Goal: Information Seeking & Learning: Learn about a topic

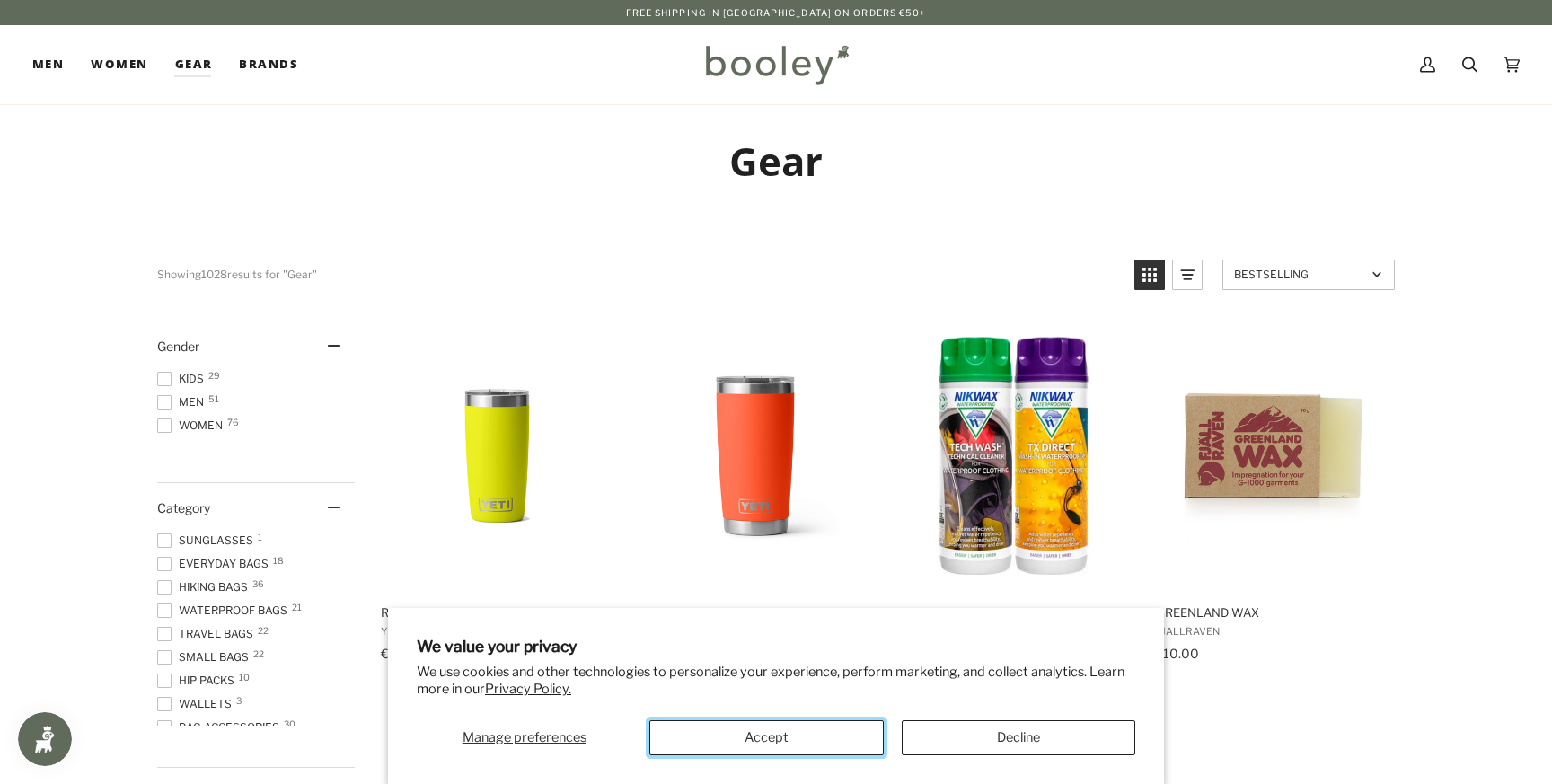
click at [825, 732] on button "Accept" at bounding box center [766, 738] width 234 height 35
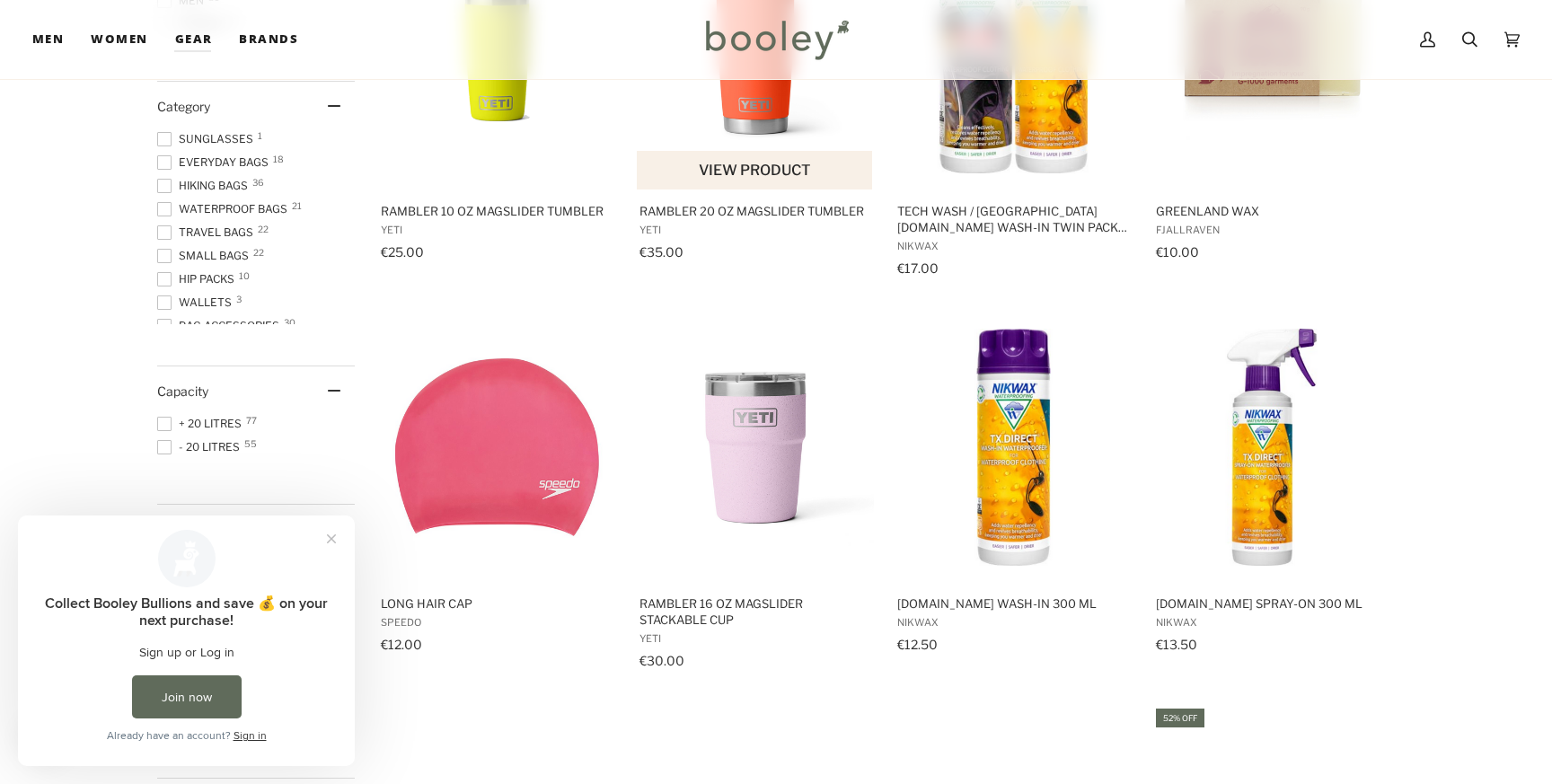
scroll to position [403, 0]
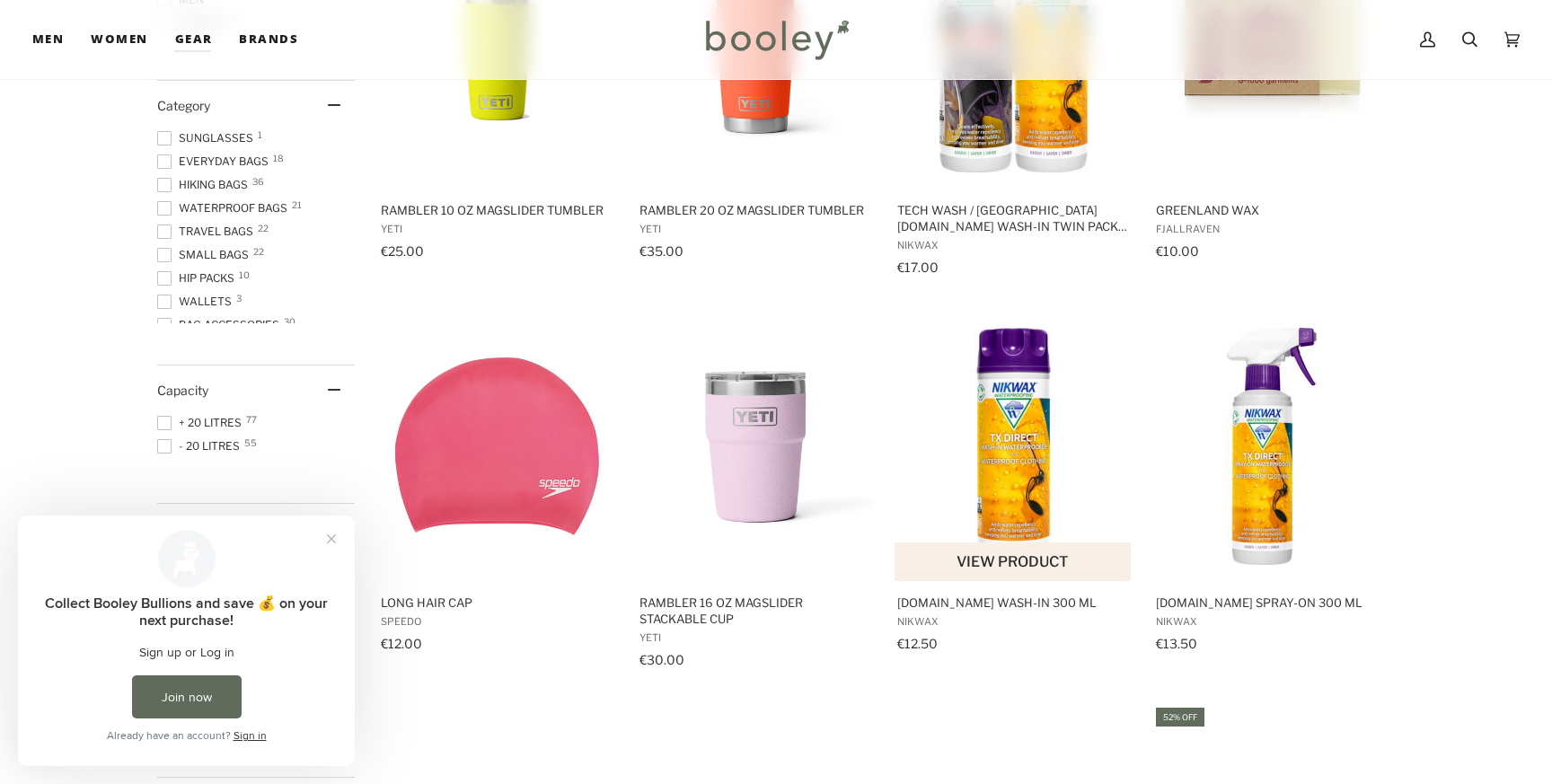
click at [990, 433] on img "TX.Direct Wash-In 300 ml" at bounding box center [1013, 447] width 238 height 238
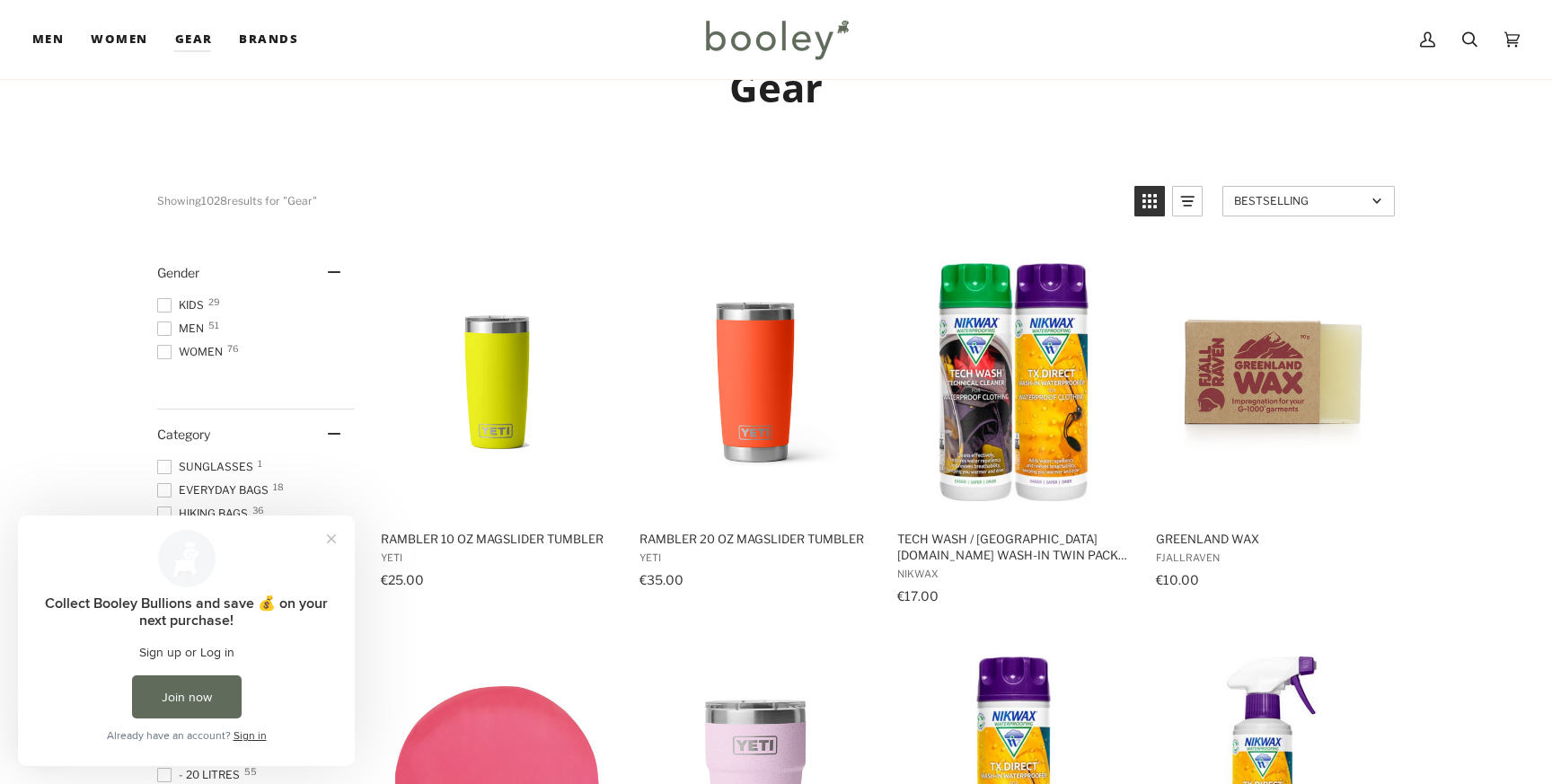
scroll to position [71, 0]
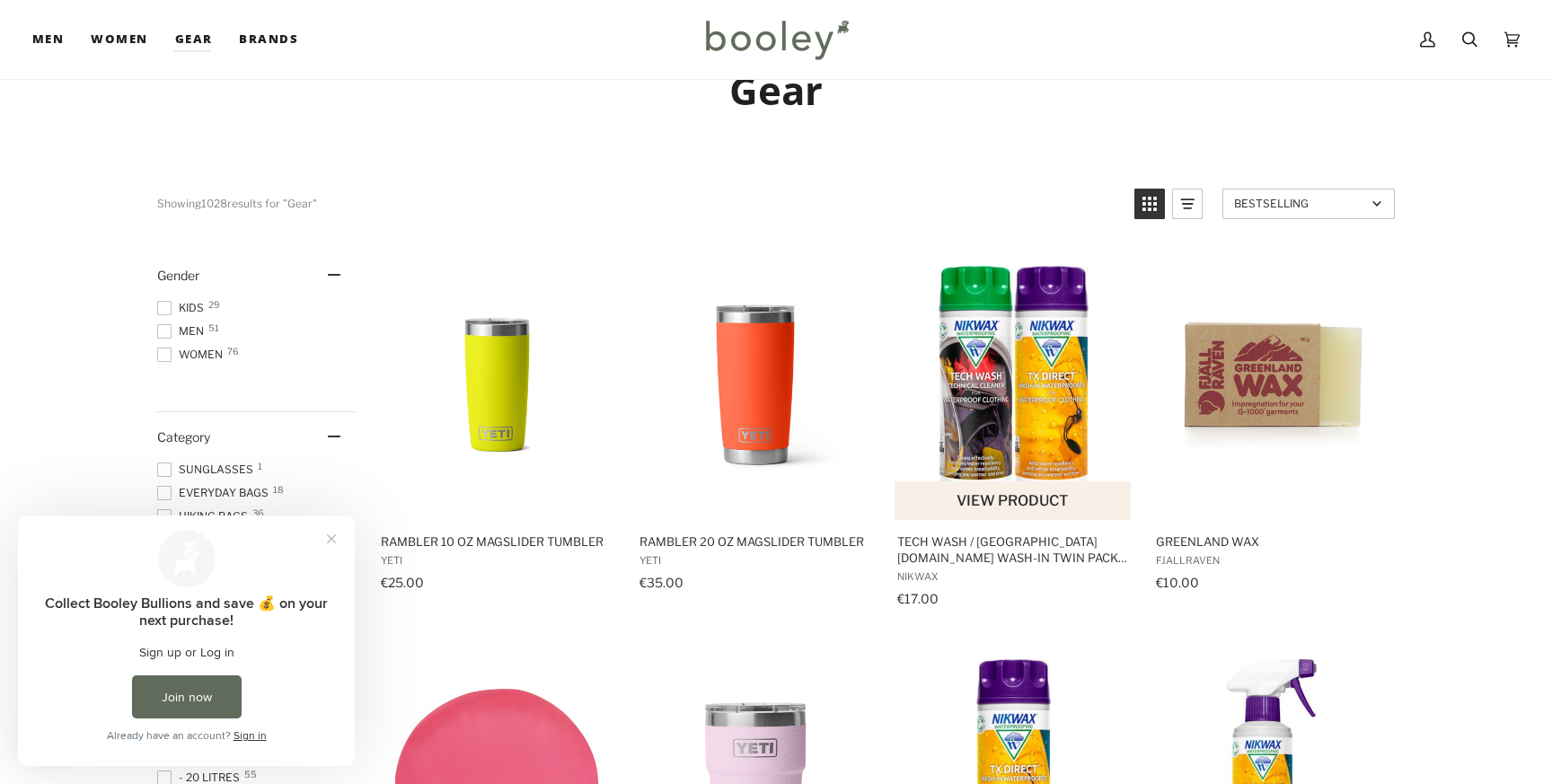
click at [1034, 383] on img "Tech Wash / TX.Direct Wash-In Twin Pack 300 ml" at bounding box center [1013, 384] width 238 height 238
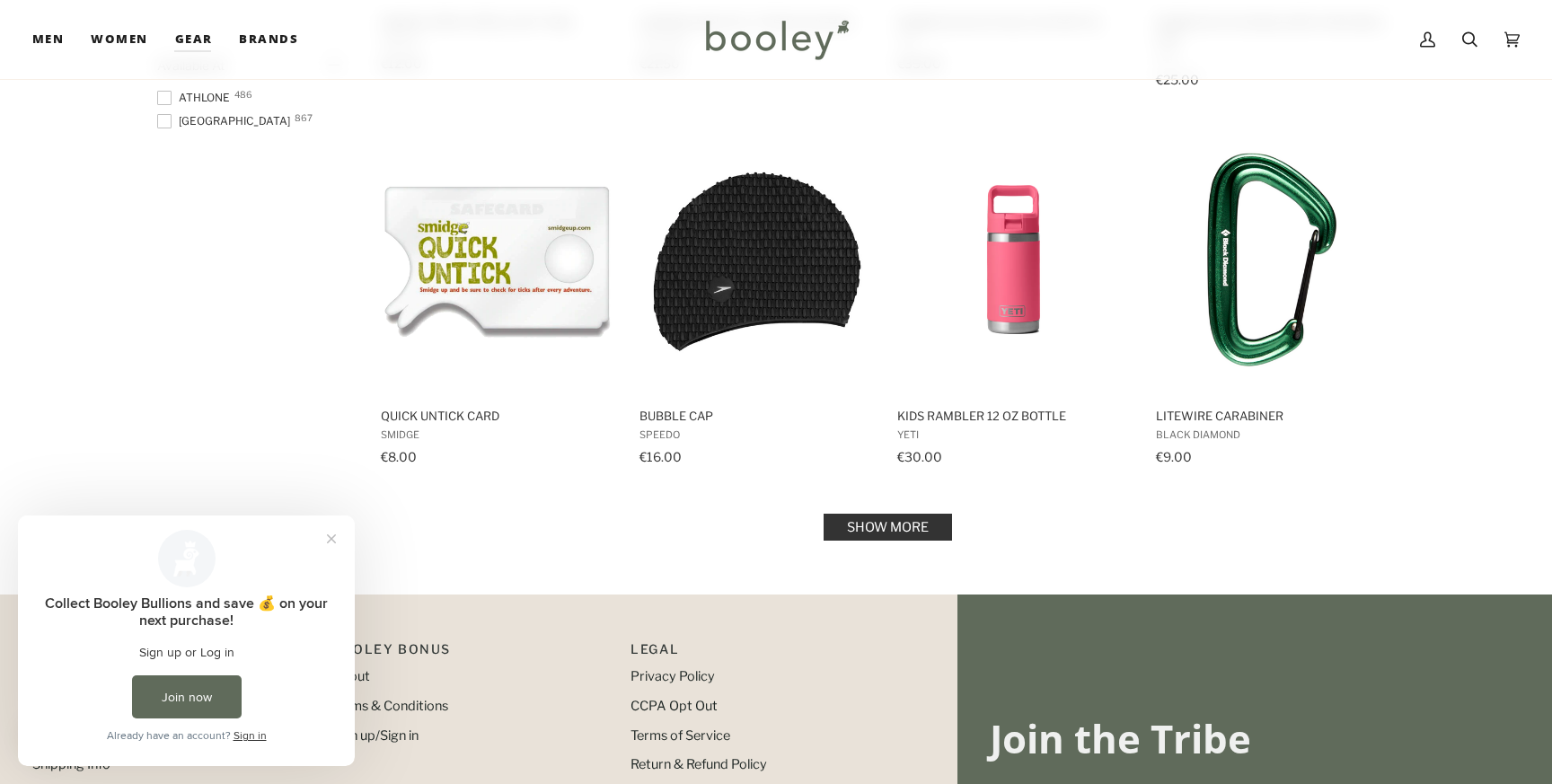
scroll to position [1762, 0]
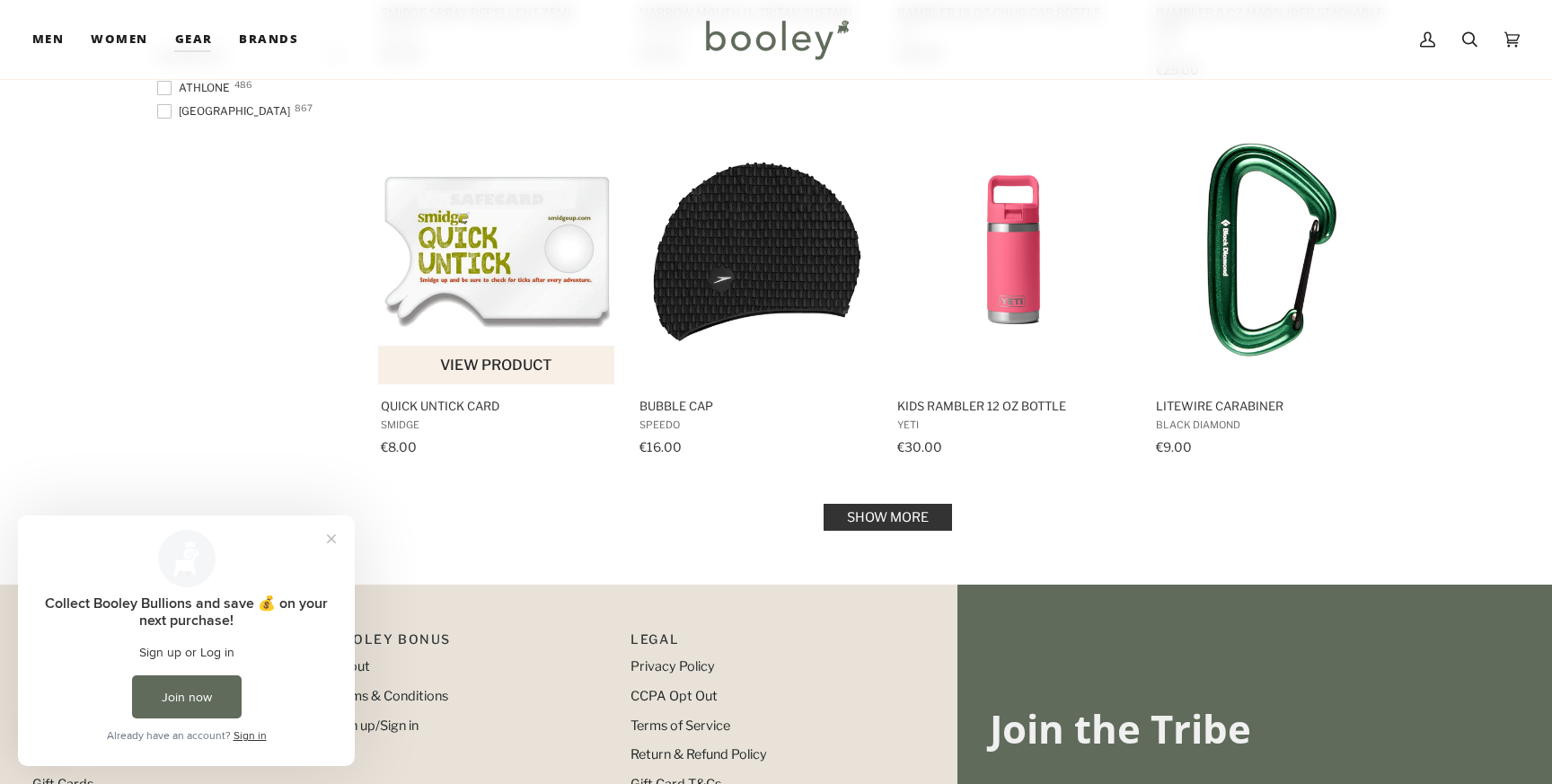
click at [509, 249] on img "Quick Untick Card" at bounding box center [496, 250] width 238 height 238
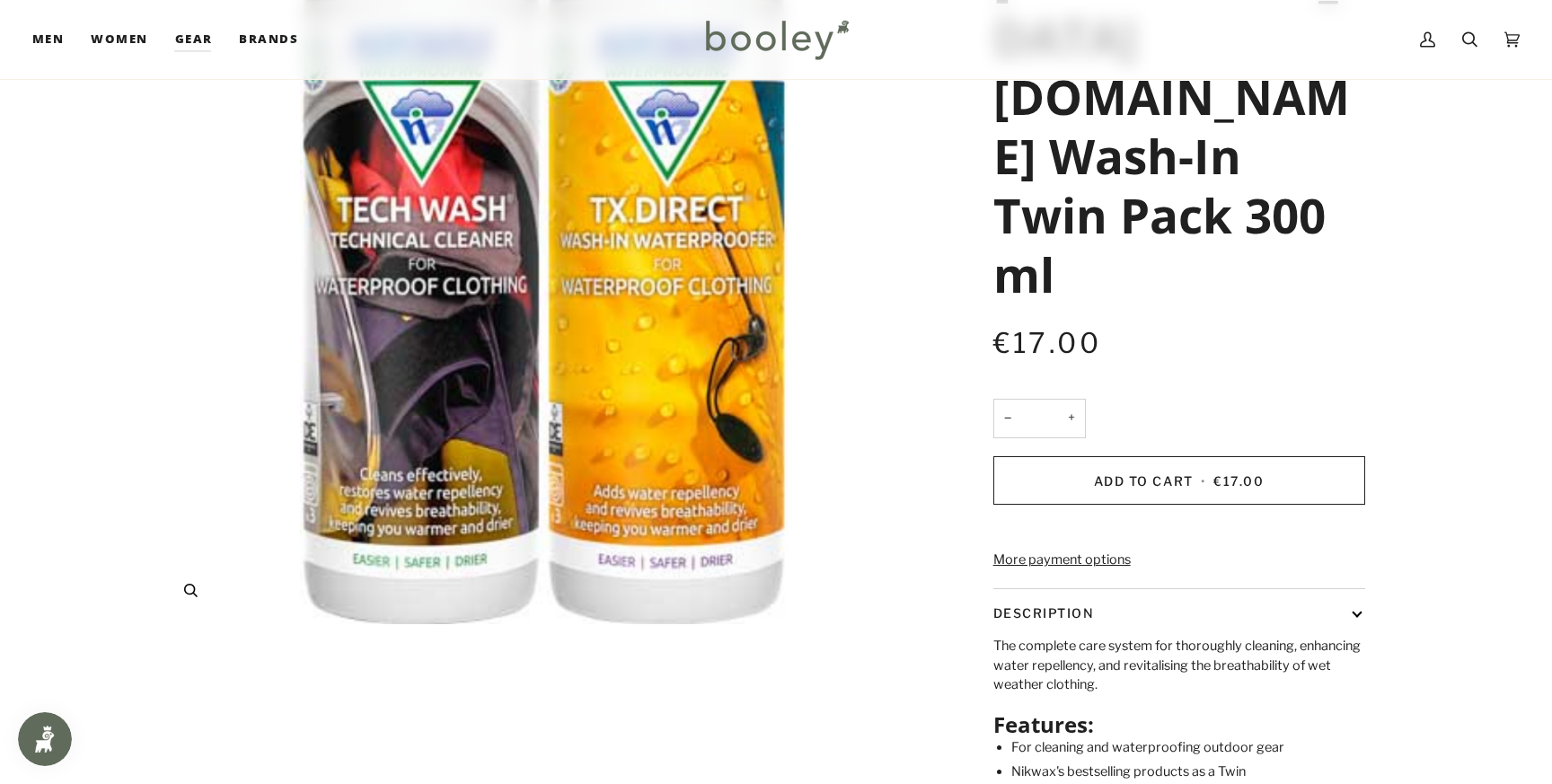
scroll to position [267, 0]
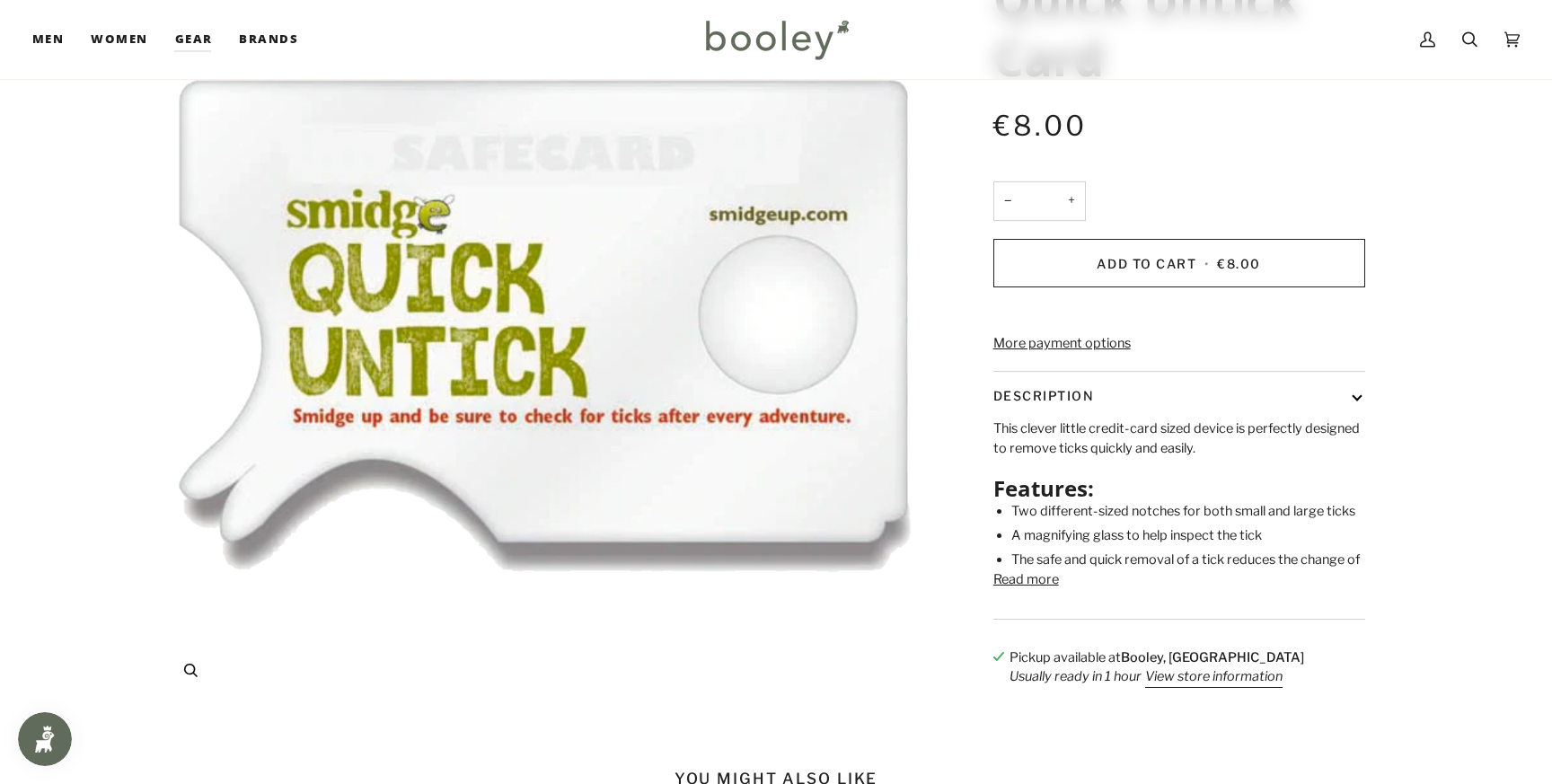
scroll to position [204, 0]
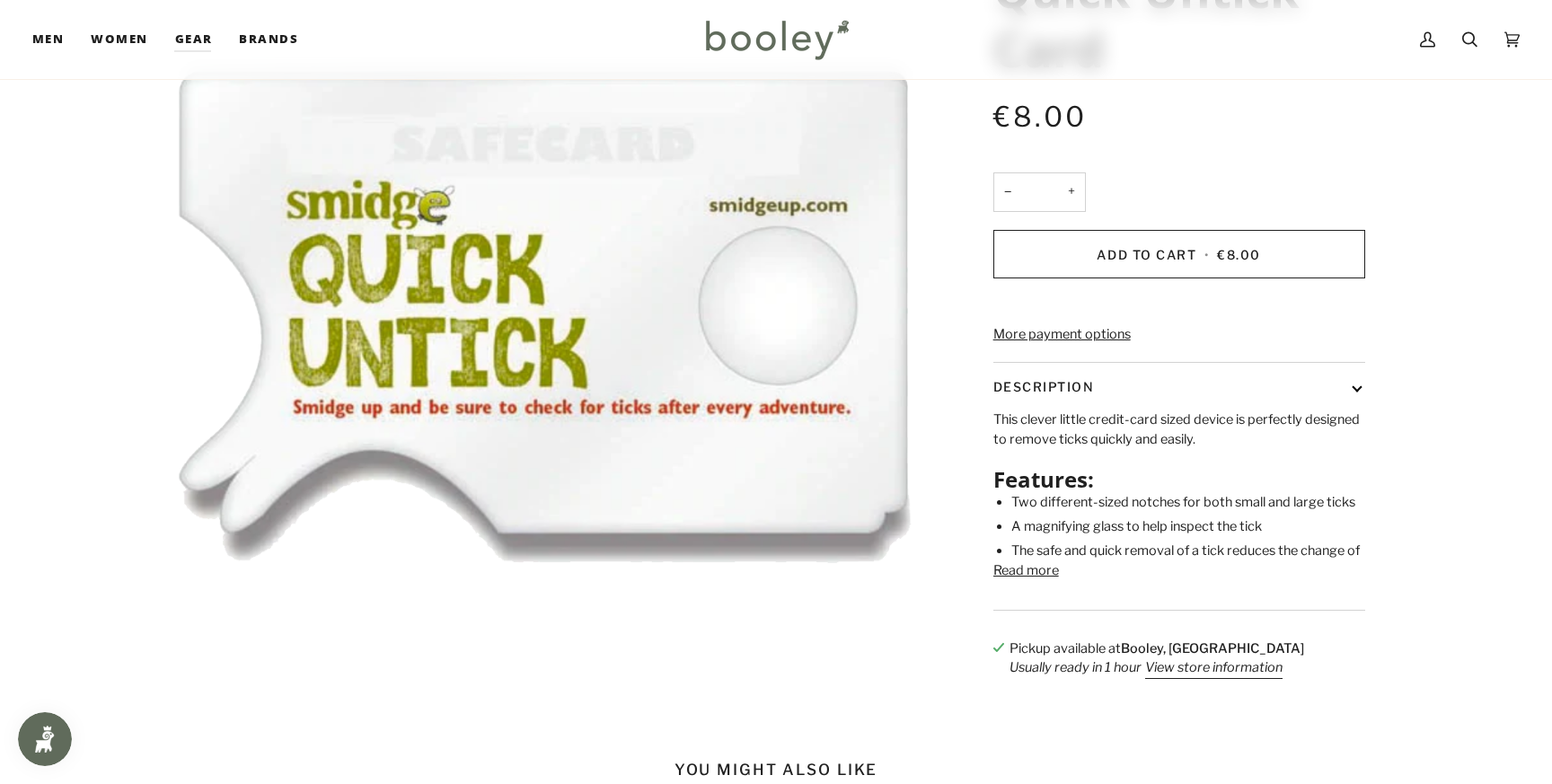
click at [1028, 581] on button "Read more" at bounding box center [1026, 571] width 65 height 19
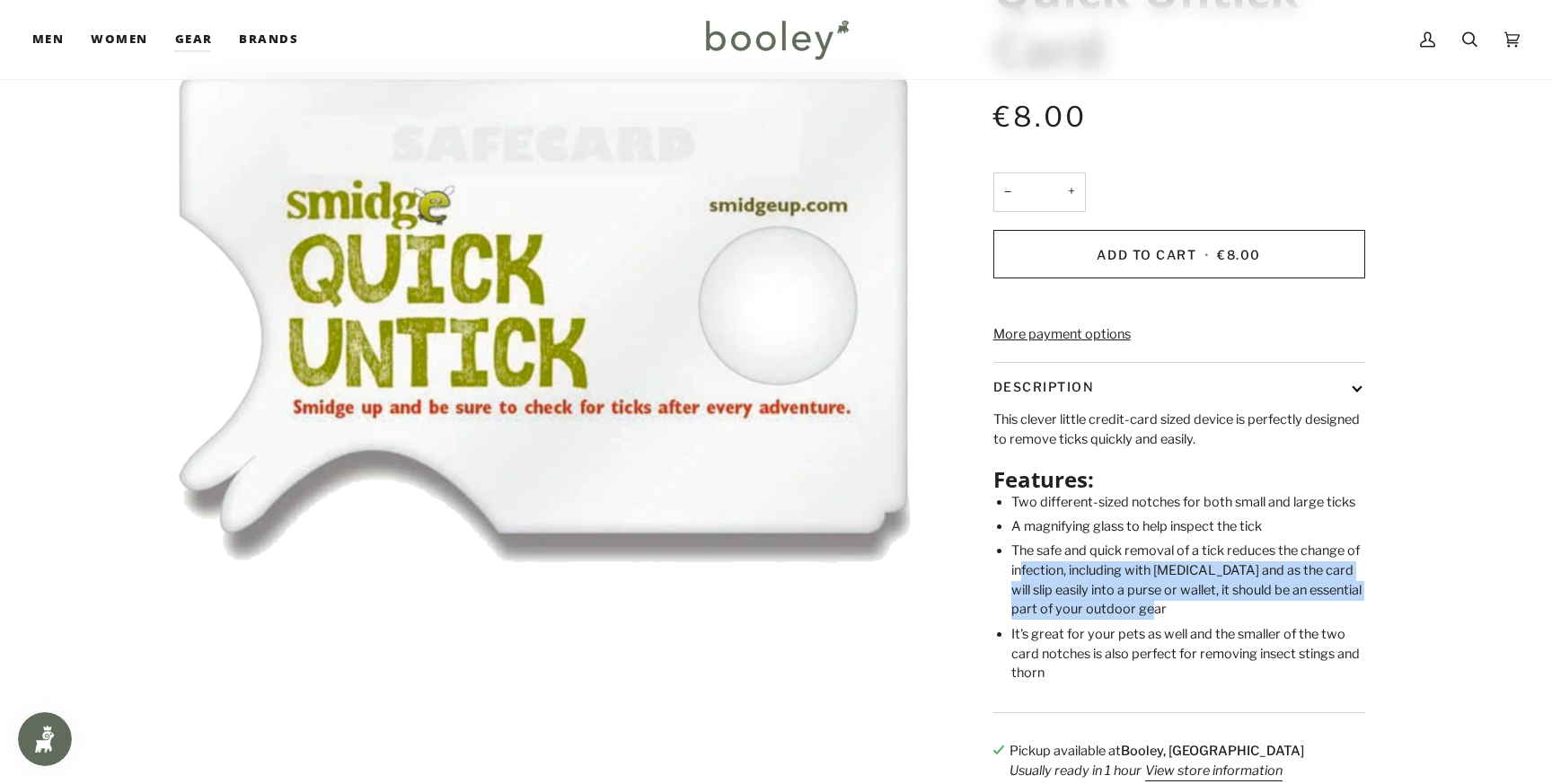
drag, startPoint x: 1022, startPoint y: 597, endPoint x: 1206, endPoint y: 638, distance: 188.5
click at [1206, 619] on li "The safe and quick removal of a tick reduces the change of infection, including…" at bounding box center [1188, 580] width 354 height 78
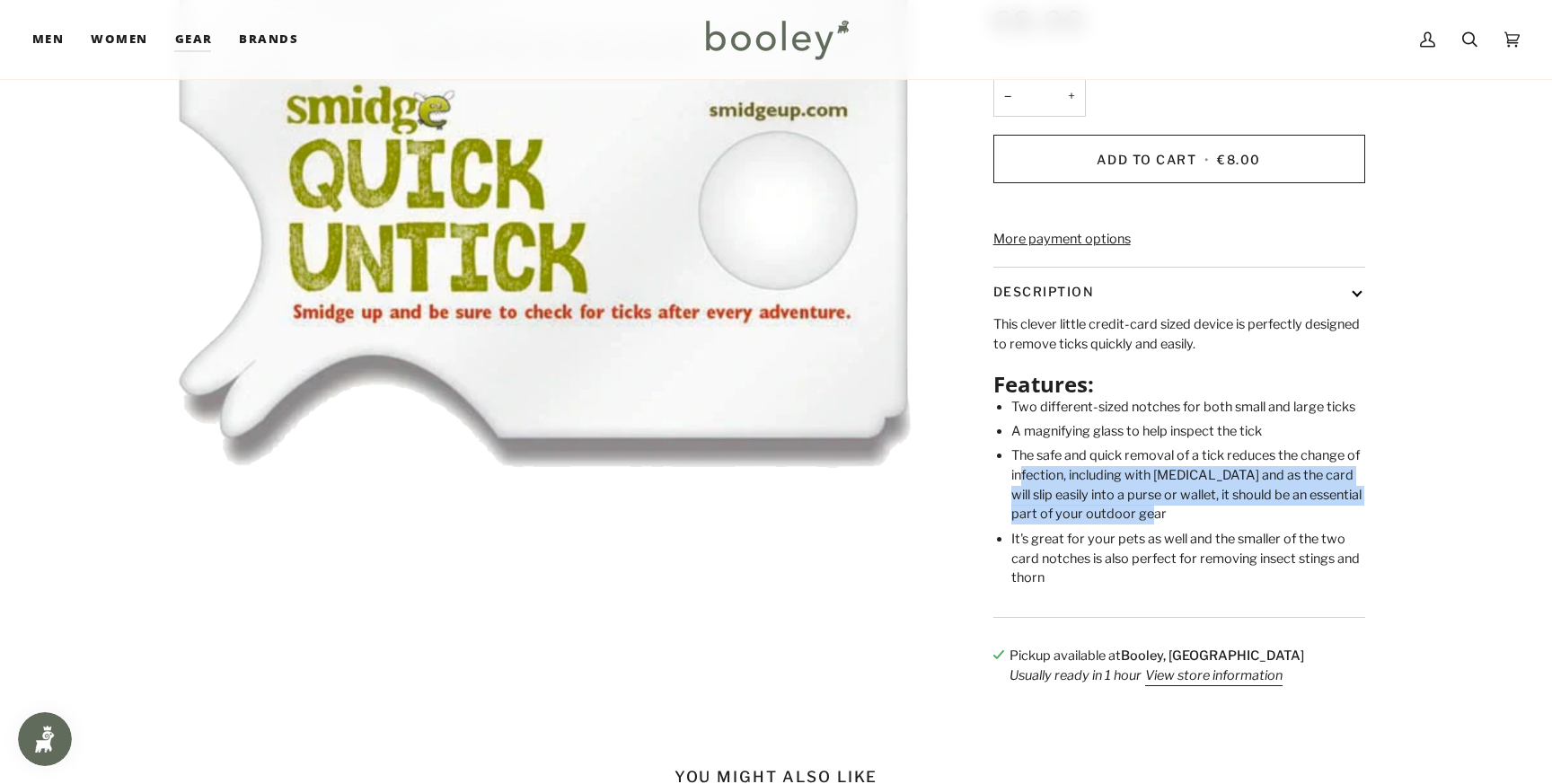
scroll to position [303, 0]
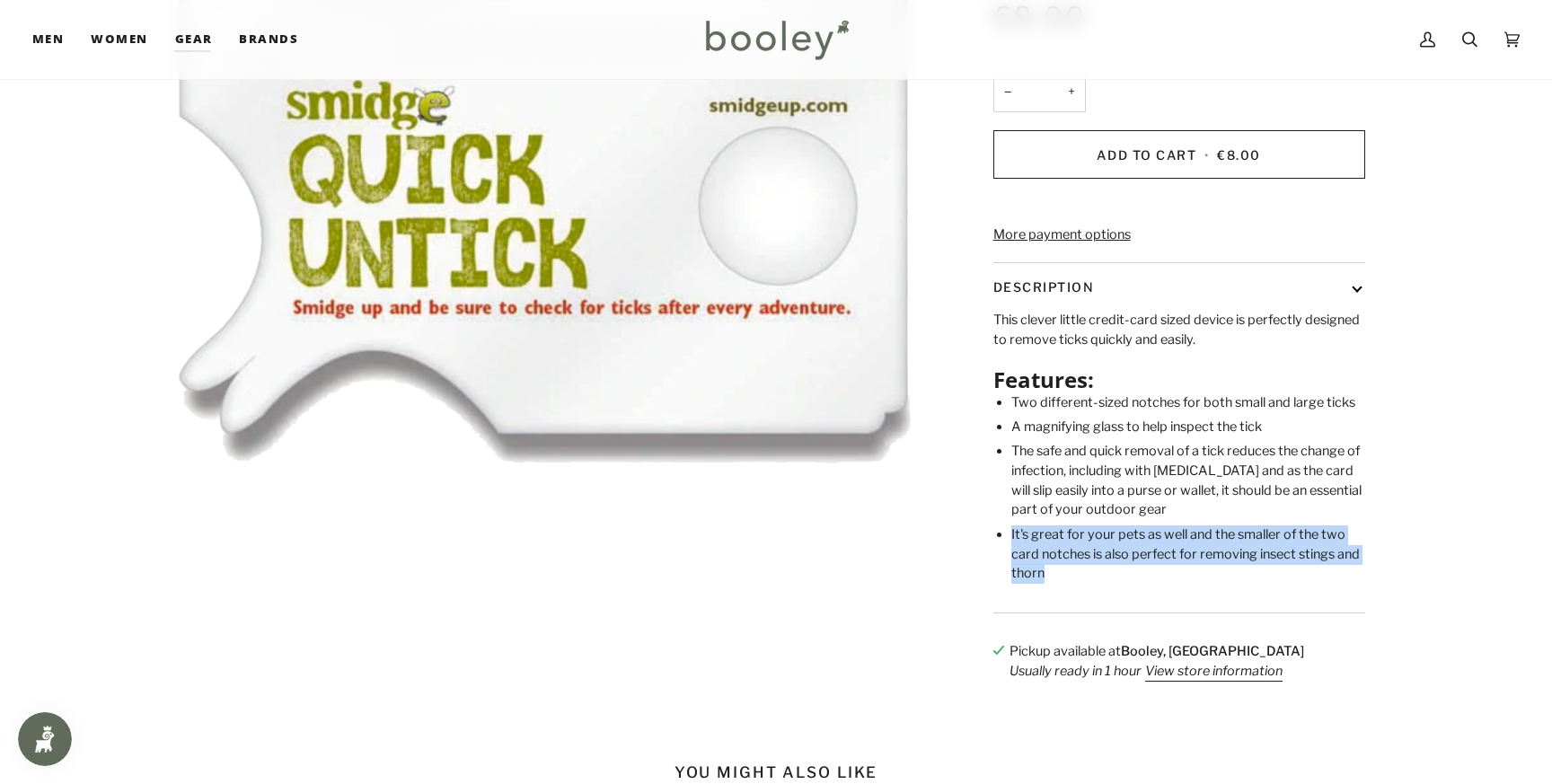
drag, startPoint x: 1010, startPoint y: 560, endPoint x: 1110, endPoint y: 608, distance: 110.9
click at [1110, 584] on div "This clever little credit-card sized device is perfectly designed to remove tic…" at bounding box center [1180, 447] width 372 height 273
click at [1110, 584] on li "It's great for your pets as well and the smaller of the two card notches is als…" at bounding box center [1188, 555] width 354 height 59
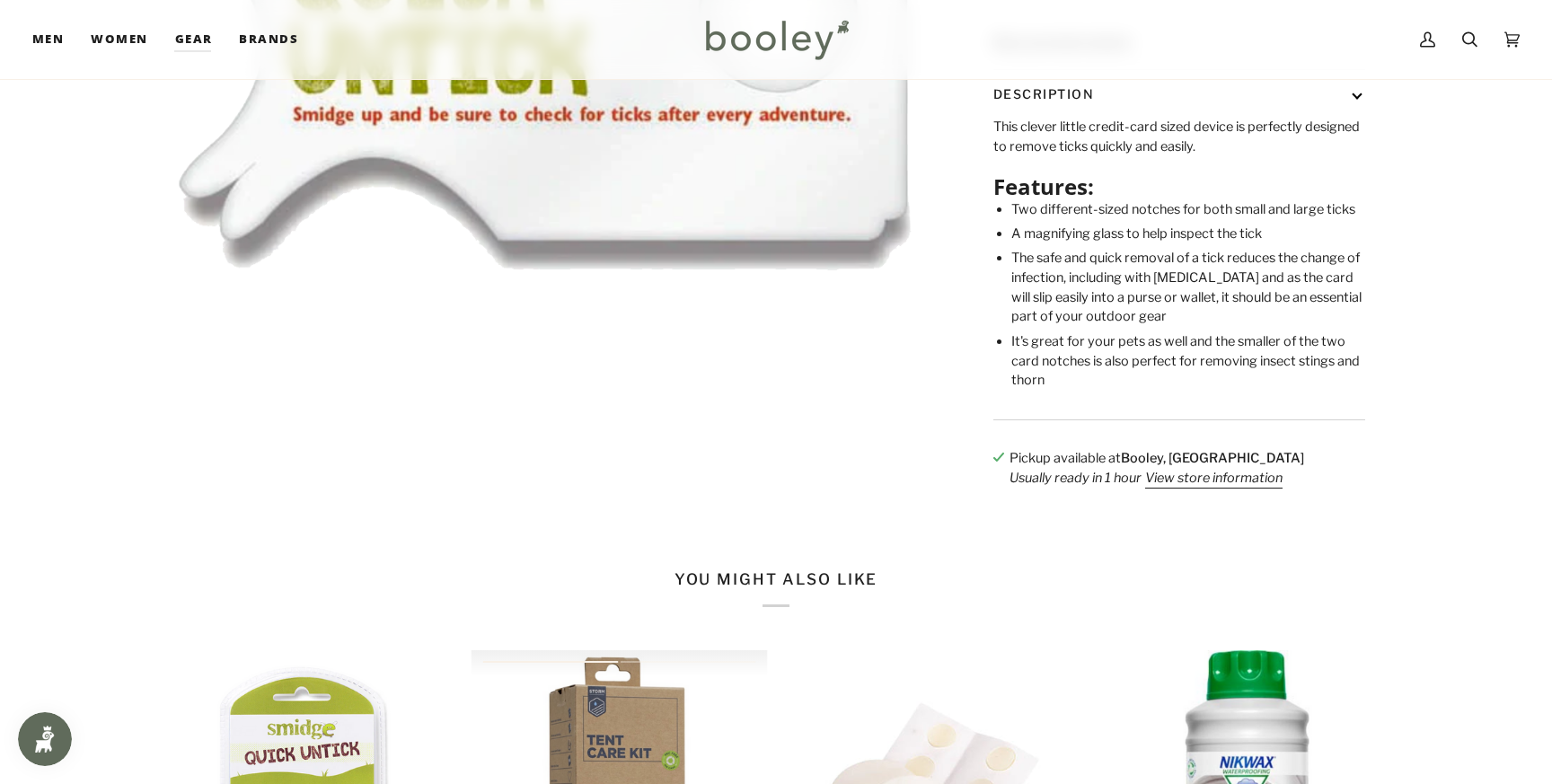
scroll to position [0, 0]
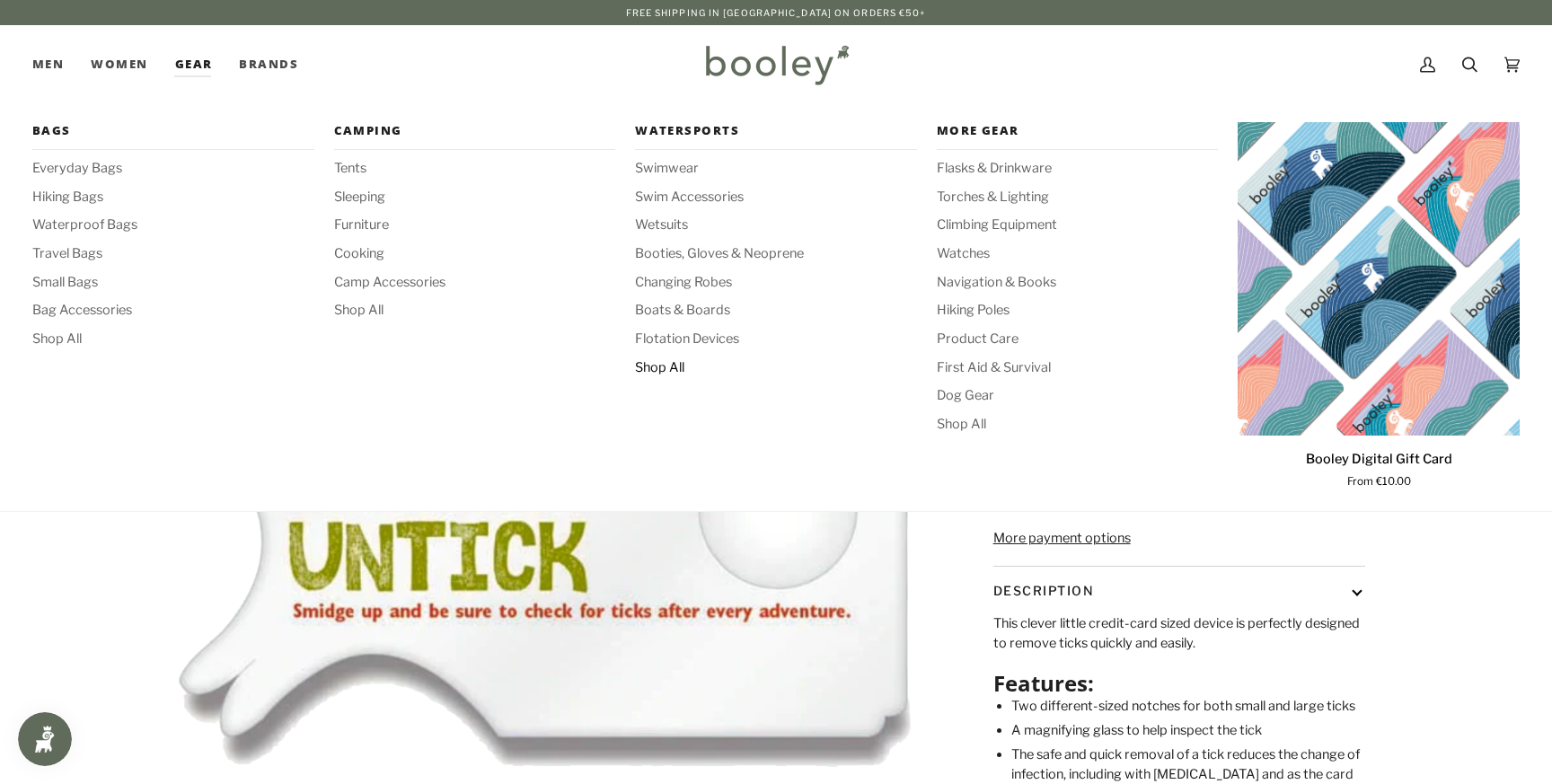
click at [677, 373] on span "Shop All" at bounding box center [776, 368] width 282 height 19
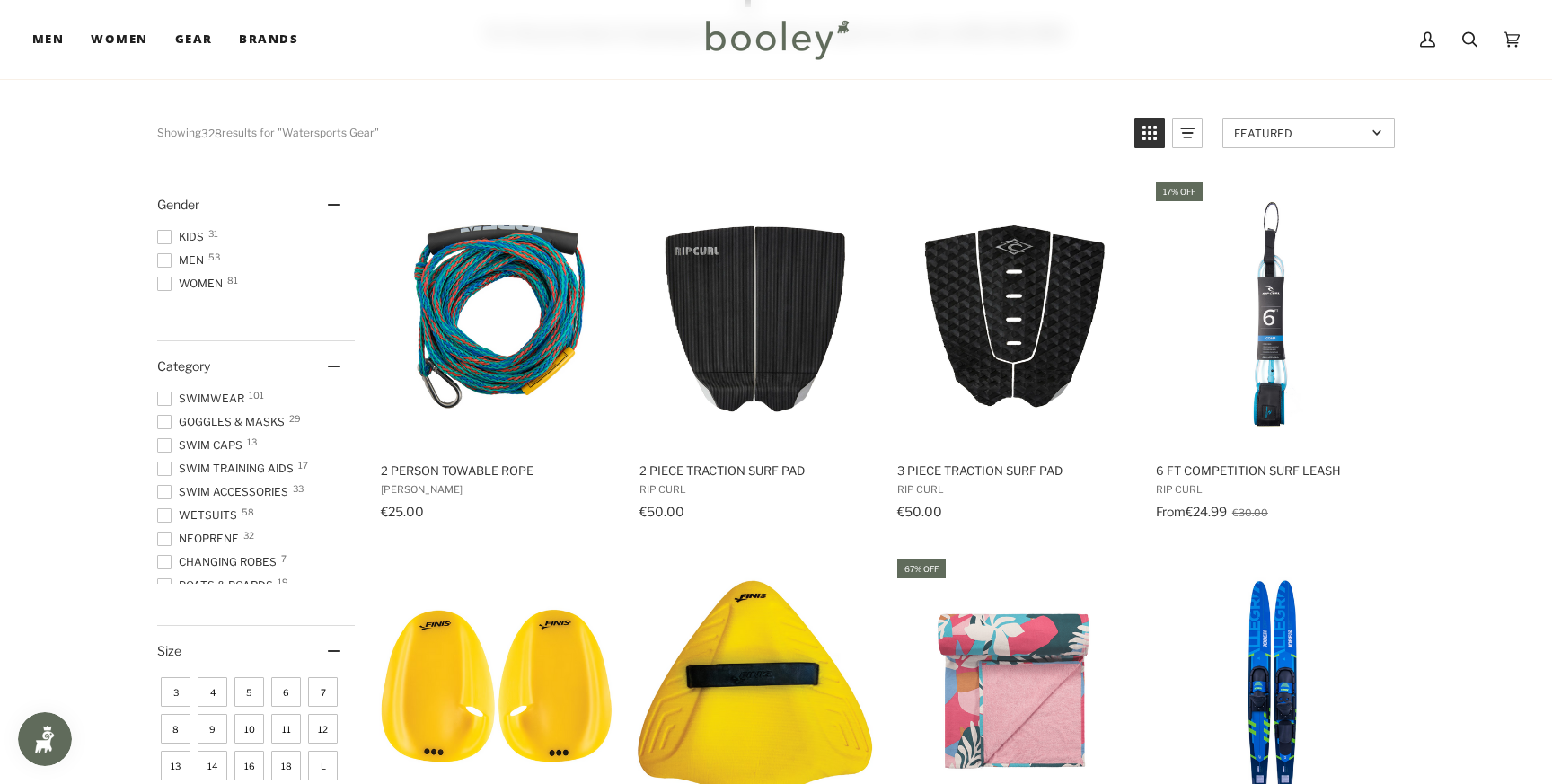
scroll to position [63, 0]
click at [168, 542] on span at bounding box center [165, 545] width 15 height 15
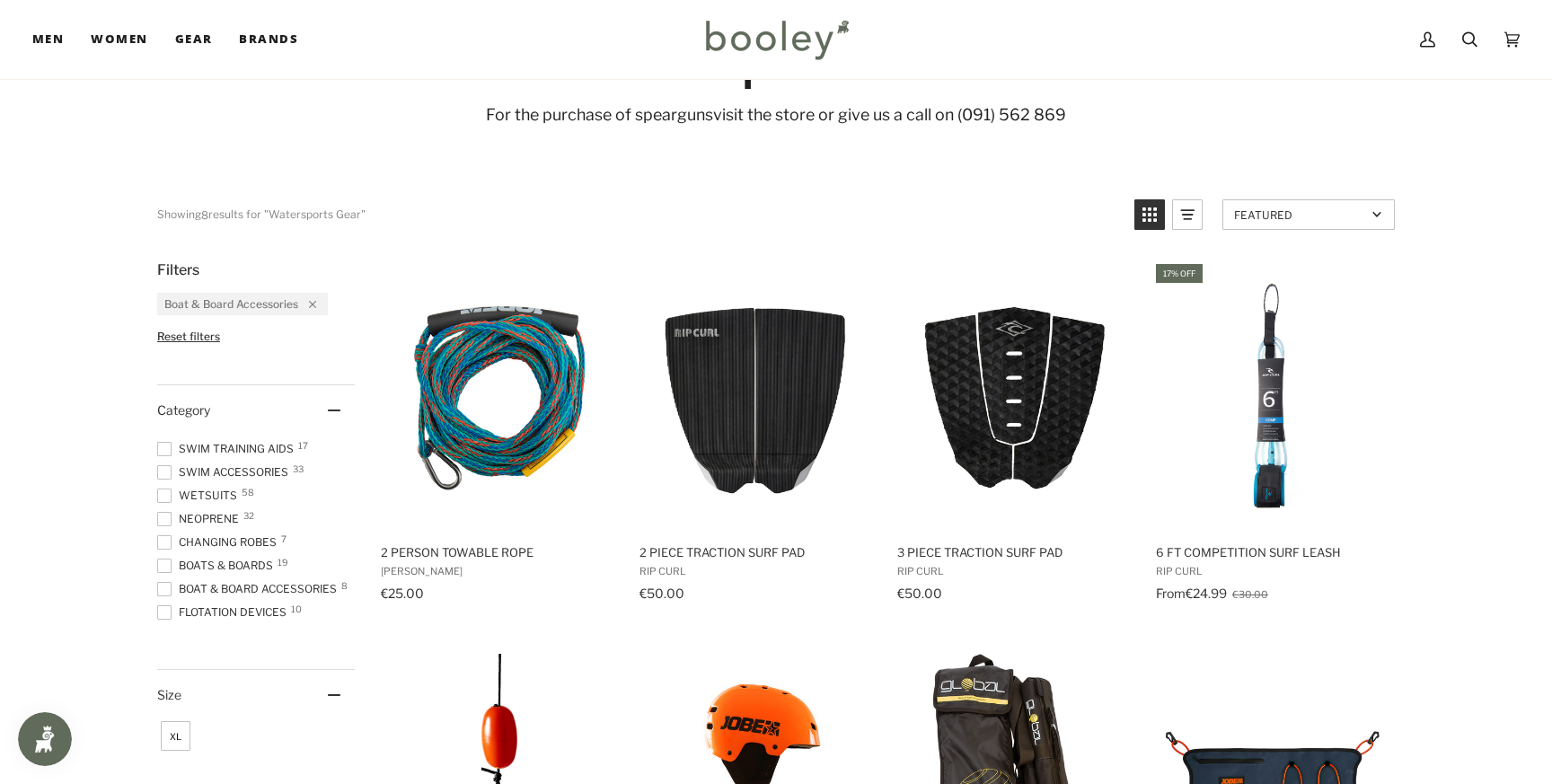
scroll to position [96, 0]
click at [165, 589] on span at bounding box center [165, 590] width 15 height 15
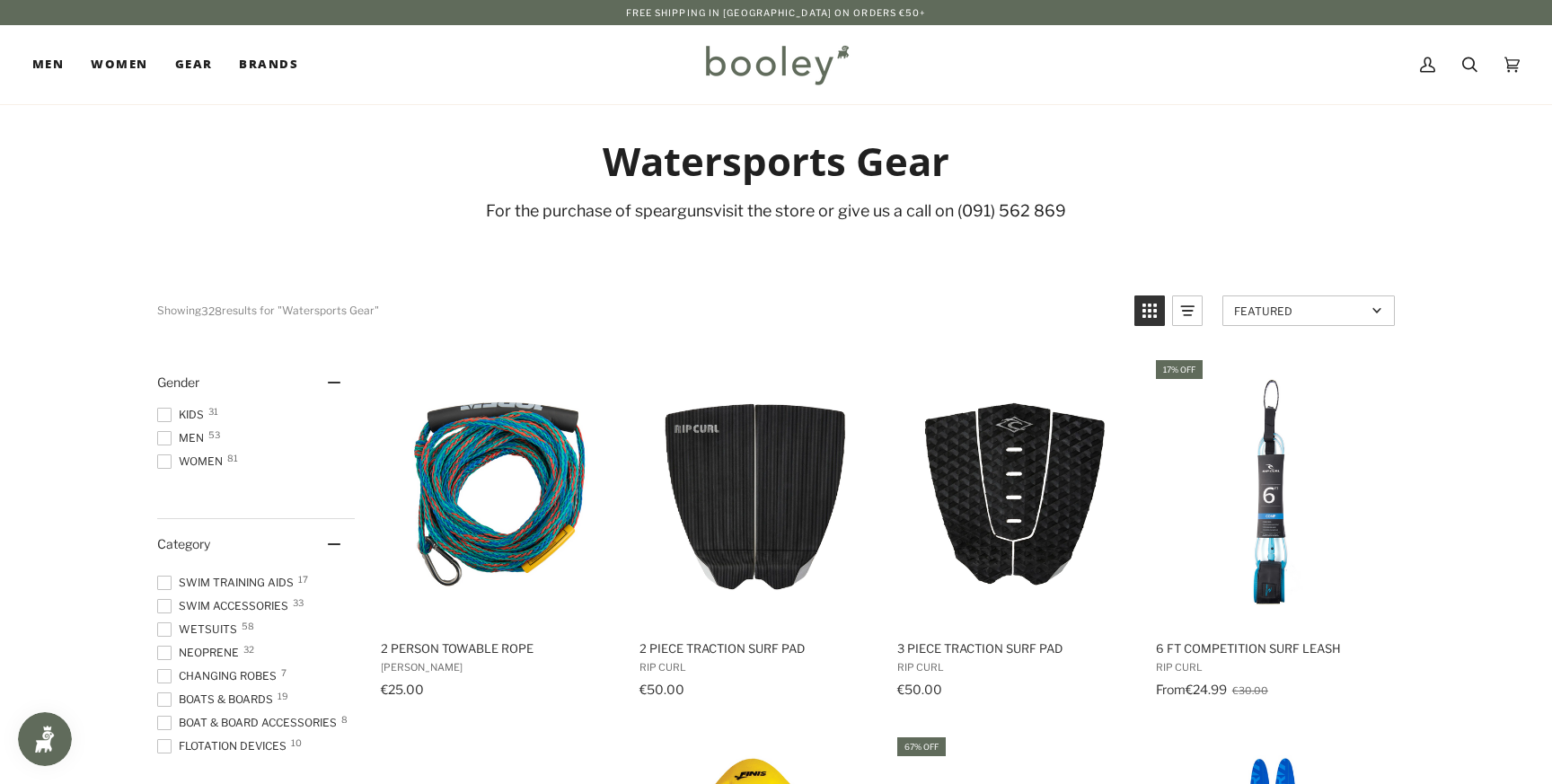
click at [166, 657] on span at bounding box center [165, 653] width 15 height 15
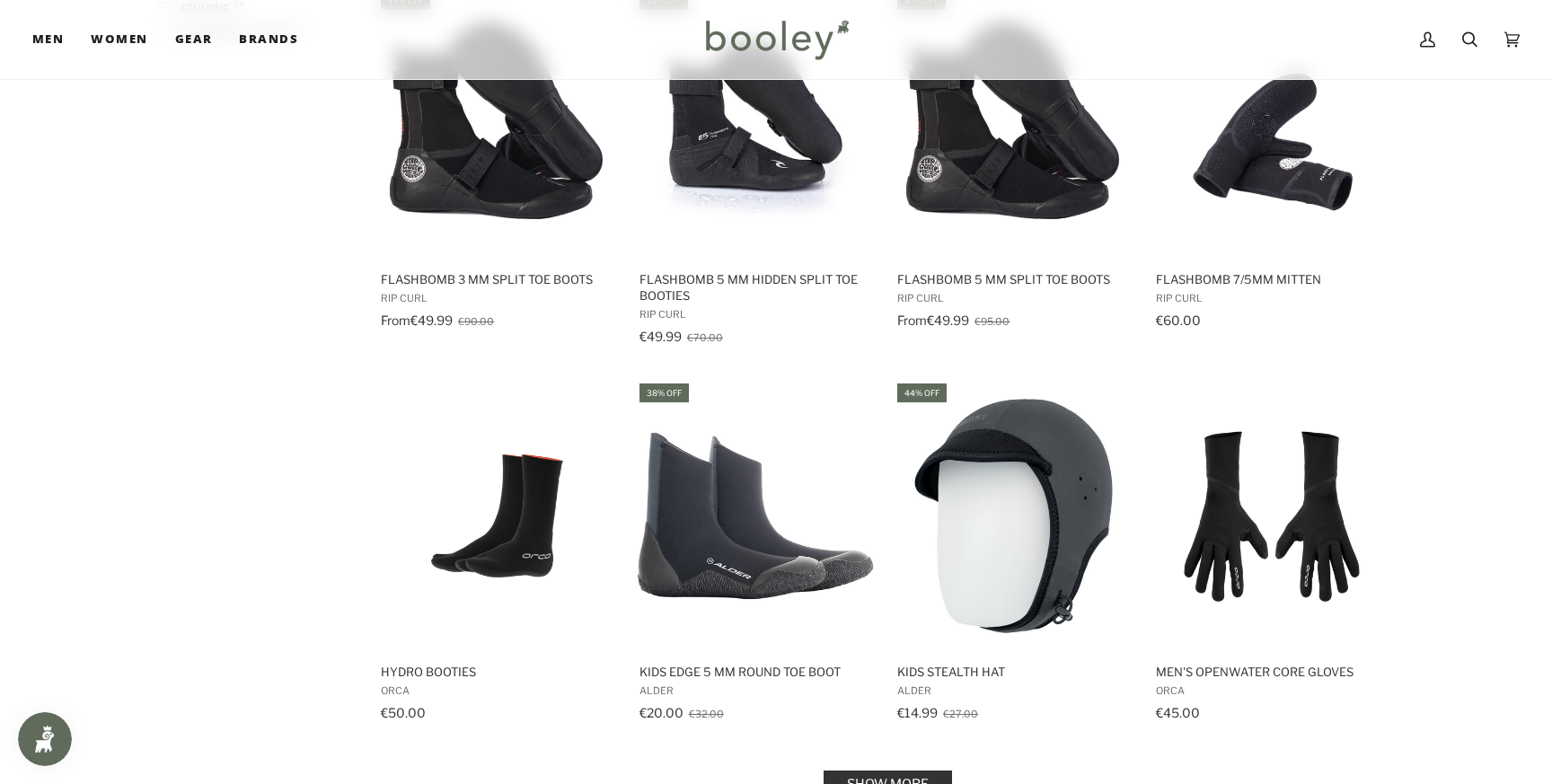
scroll to position [1533, 0]
